Goal: Check status: Check status

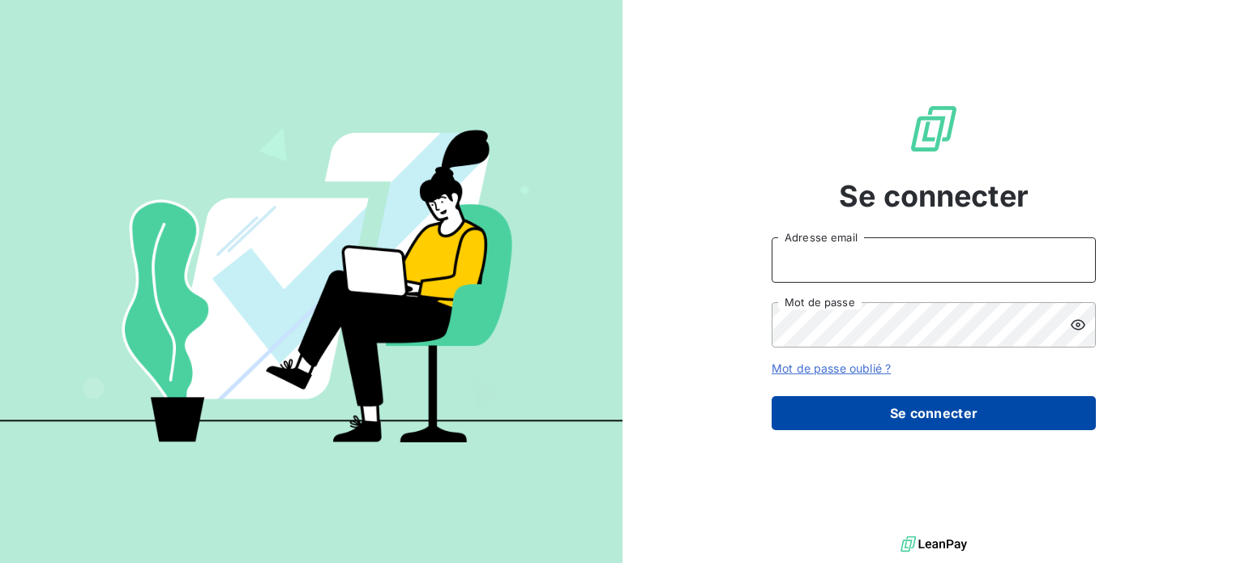
type input "[EMAIL_ADDRESS][PERSON_NAME][DOMAIN_NAME]"
click at [909, 411] on button "Se connecter" at bounding box center [934, 413] width 324 height 34
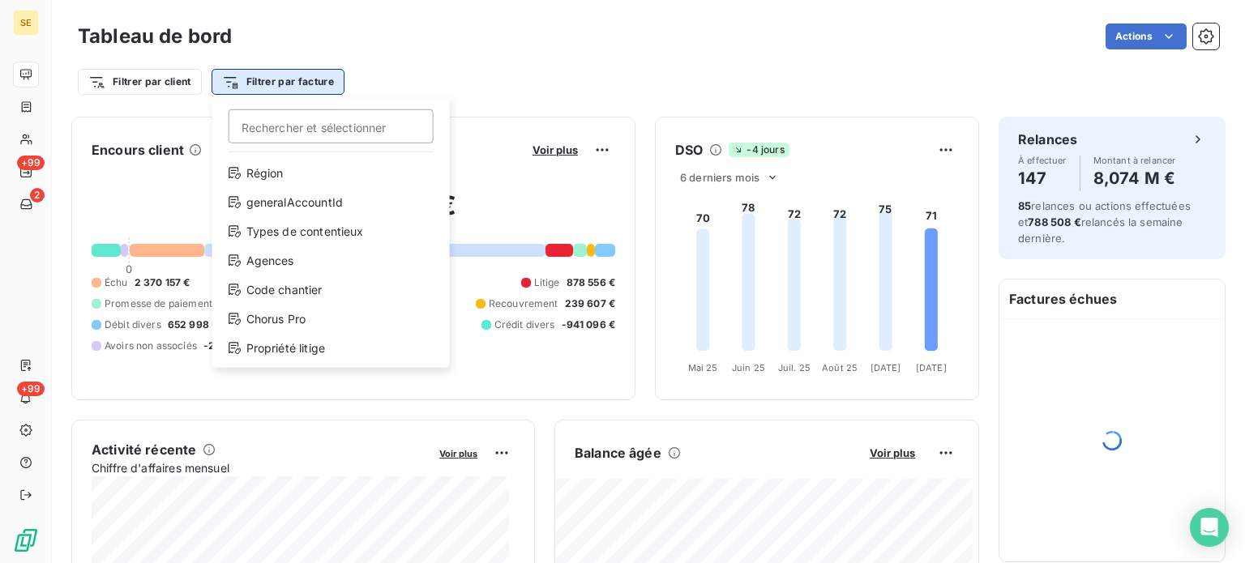
click at [280, 84] on html "SE +99 2 +99 Tableau de bord Actions Filtrer par client Filtrer par facture Rec…" at bounding box center [622, 281] width 1245 height 563
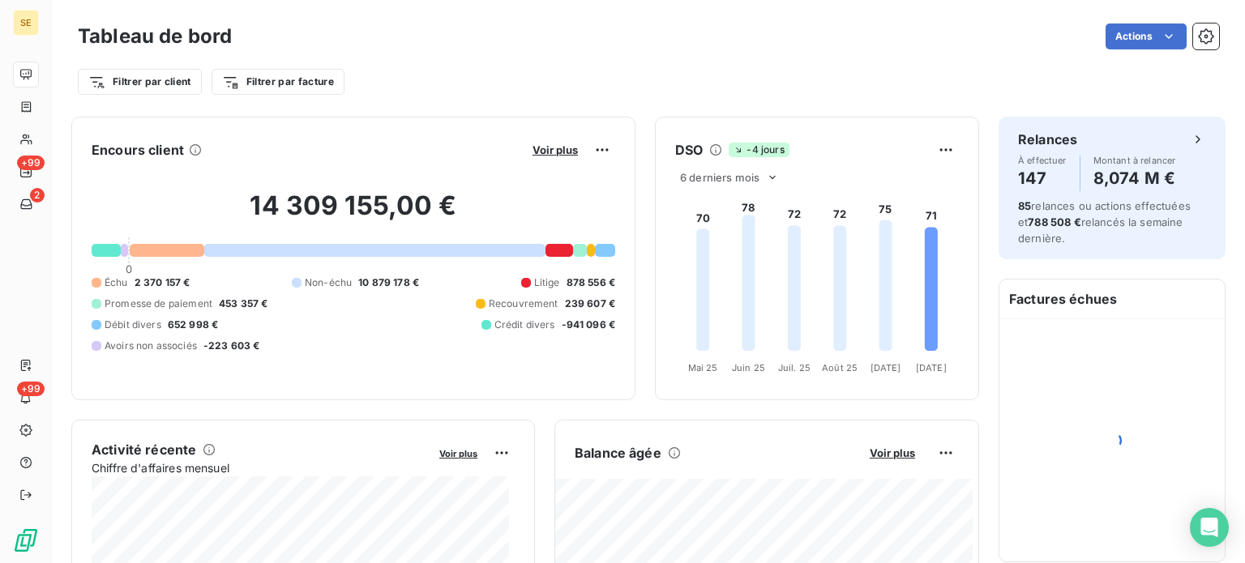
click at [165, 77] on html "SE +99 2 +99 Tableau de bord Actions Filtrer par client Filtrer par facture Enc…" at bounding box center [622, 281] width 1245 height 563
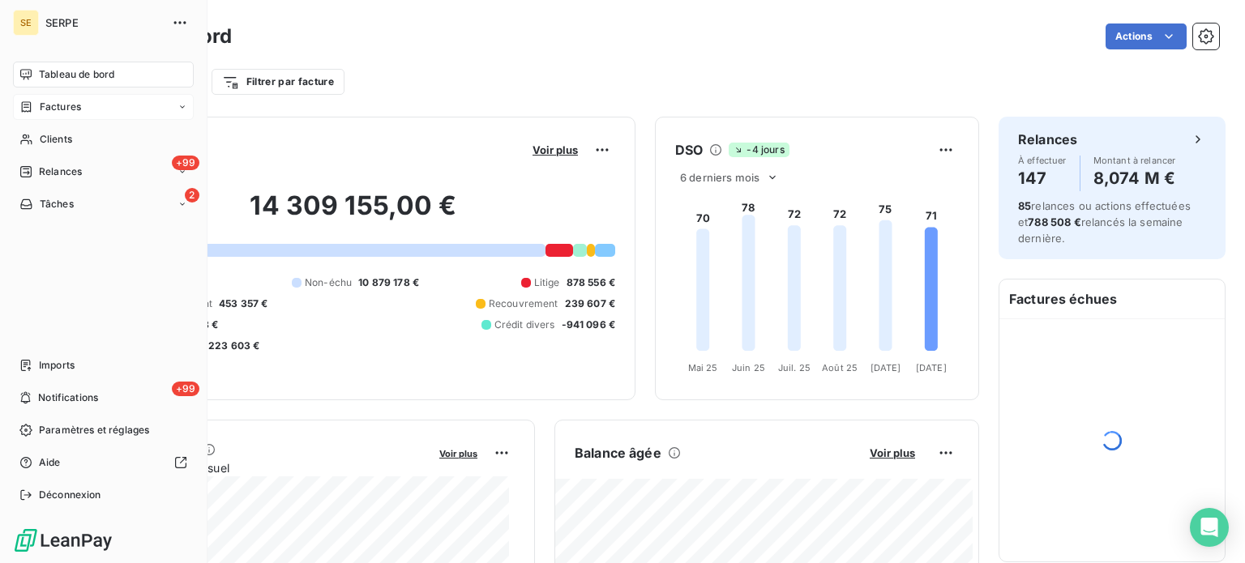
click at [104, 113] on div "Factures" at bounding box center [103, 107] width 181 height 26
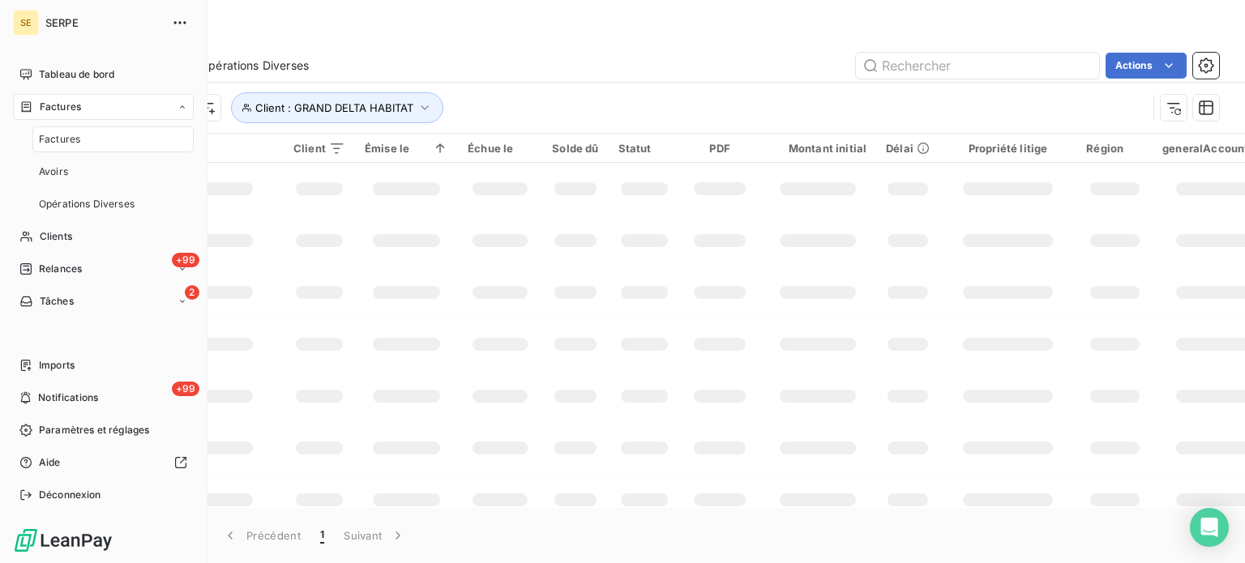
click at [92, 142] on div "Factures" at bounding box center [112, 139] width 161 height 26
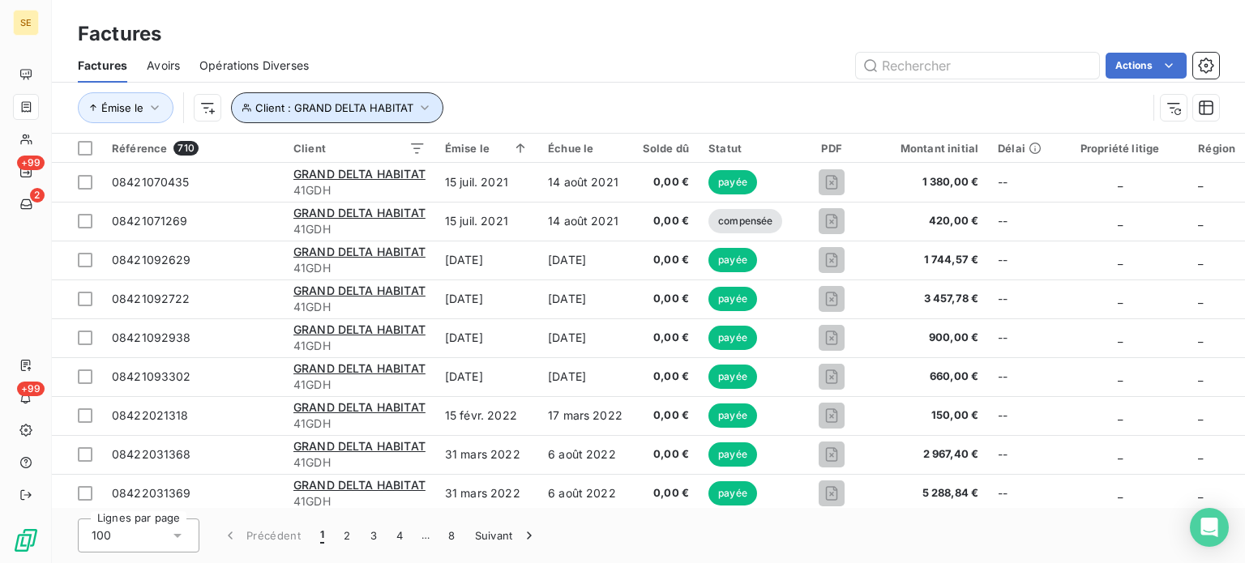
click at [412, 112] on button "Client : GRAND DELTA HABITAT" at bounding box center [337, 107] width 212 height 31
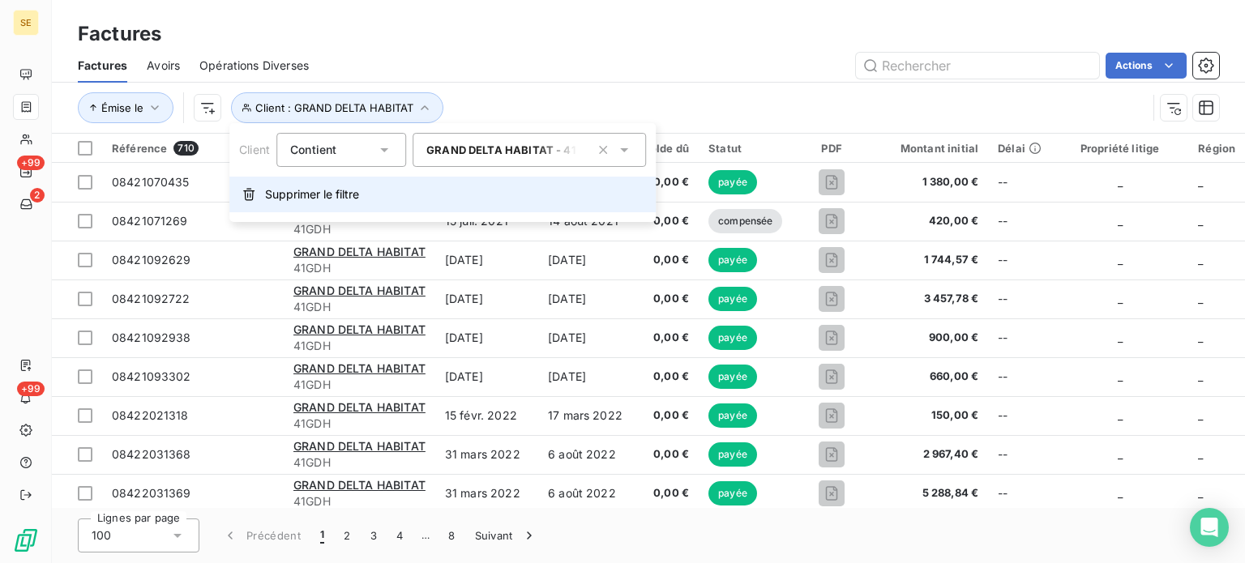
click at [312, 196] on span "Supprimer le filtre" at bounding box center [312, 194] width 94 height 16
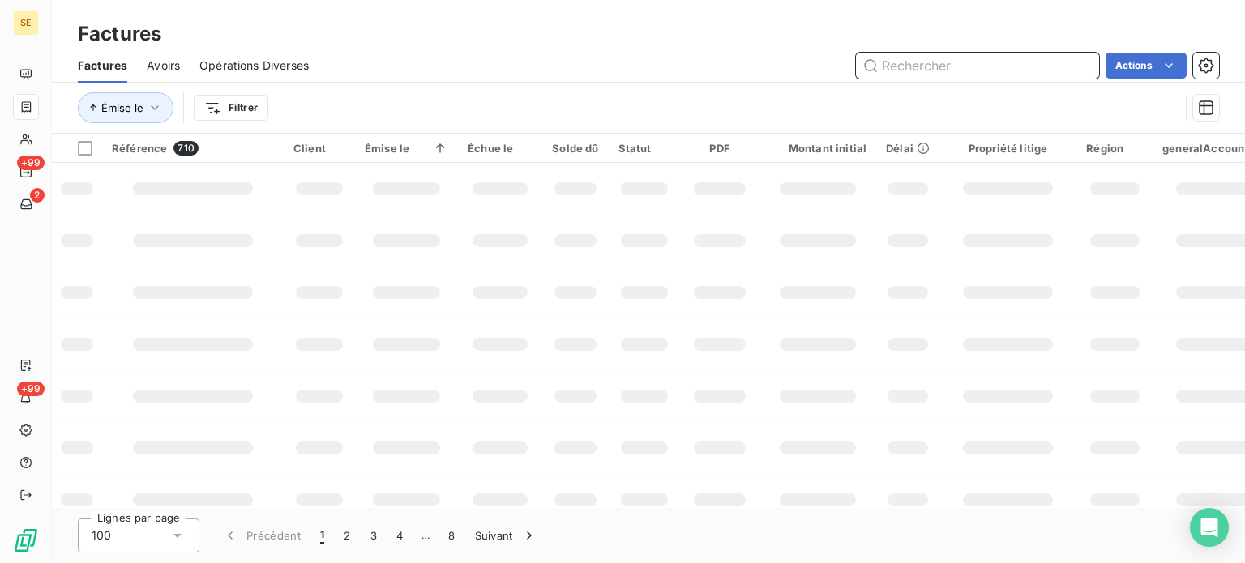
click at [904, 71] on input "text" at bounding box center [977, 66] width 243 height 26
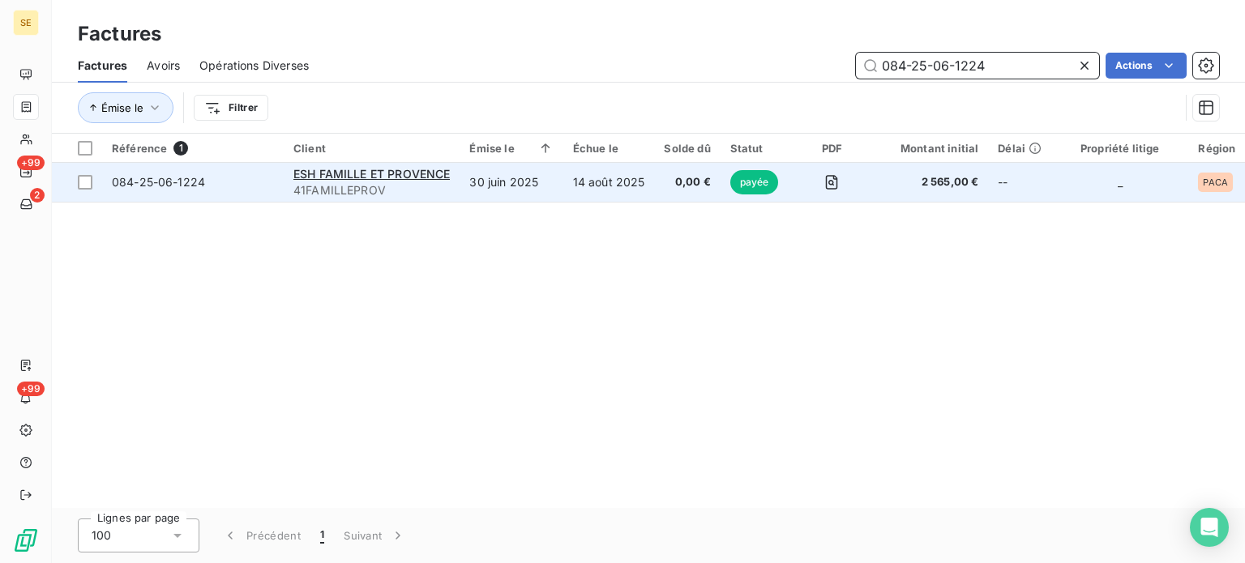
type input "084-25-06-1224"
click at [668, 181] on span "0,00 €" at bounding box center [687, 182] width 46 height 16
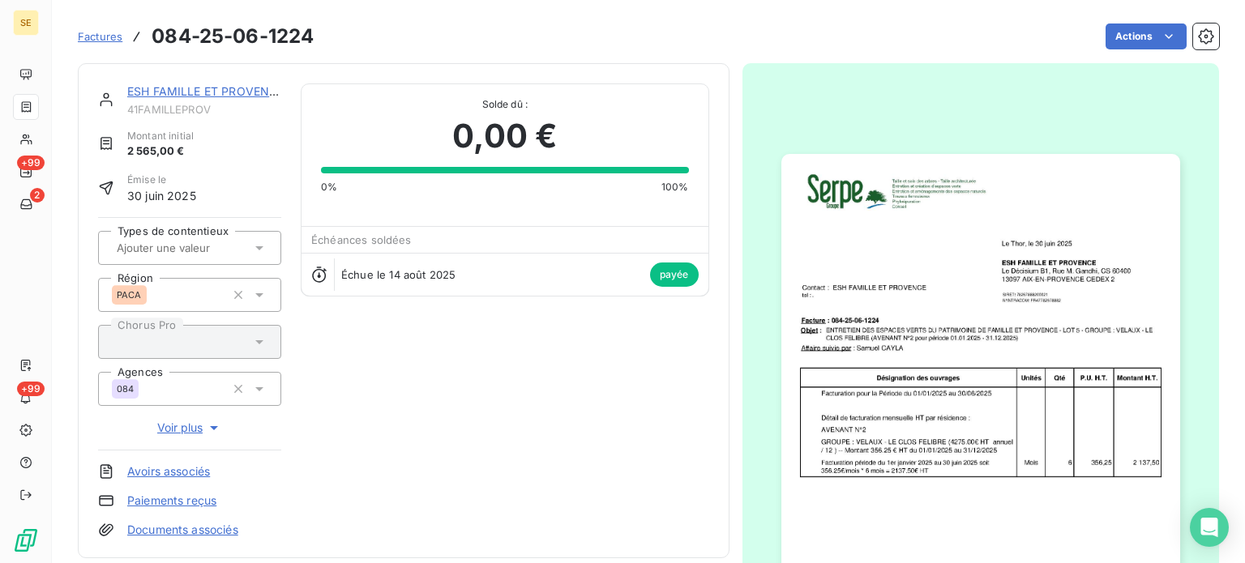
scroll to position [410, 0]
